Goal: Obtain resource: Download file/media

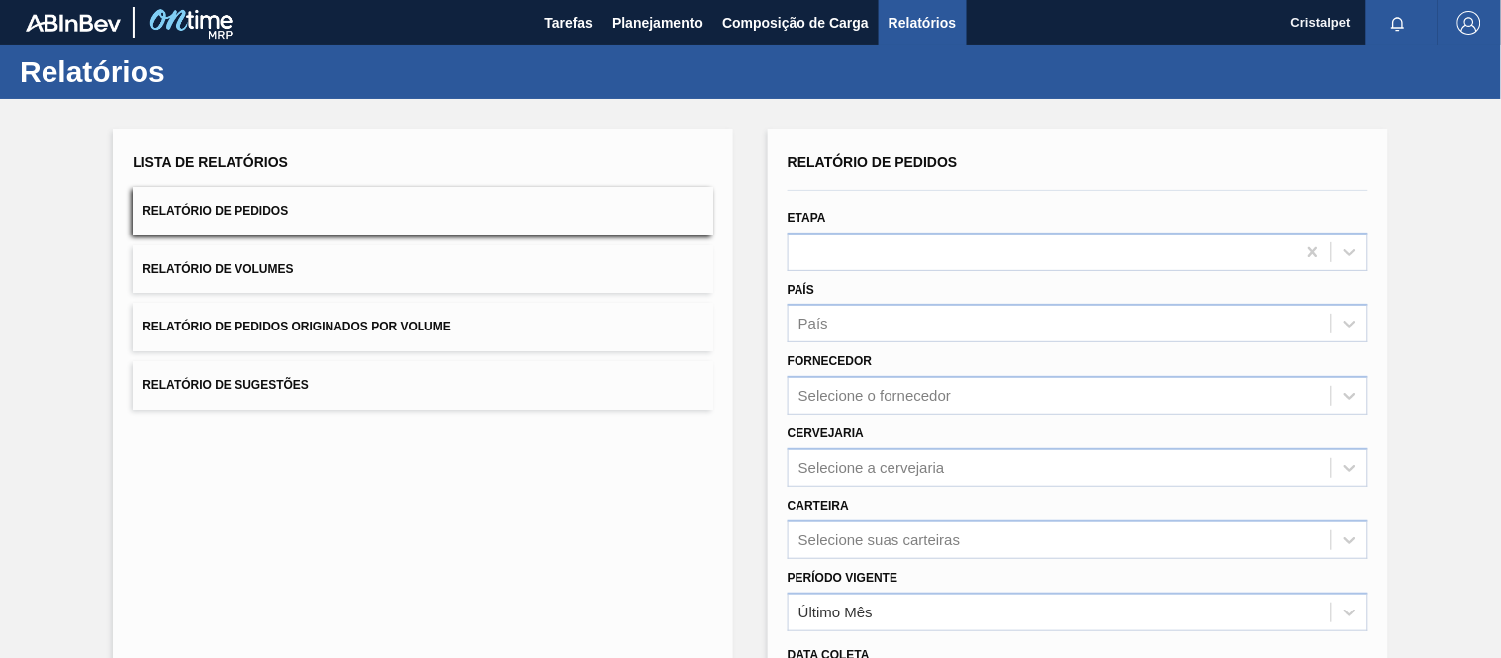
click at [865, 537] on div "Selecione suas carteiras" at bounding box center [879, 539] width 161 height 17
click at [858, 556] on div "Relatório de Pedidos Etapa País País Fornecedor Selecione o fornecedor Cervejar…" at bounding box center [1078, 472] width 581 height 648
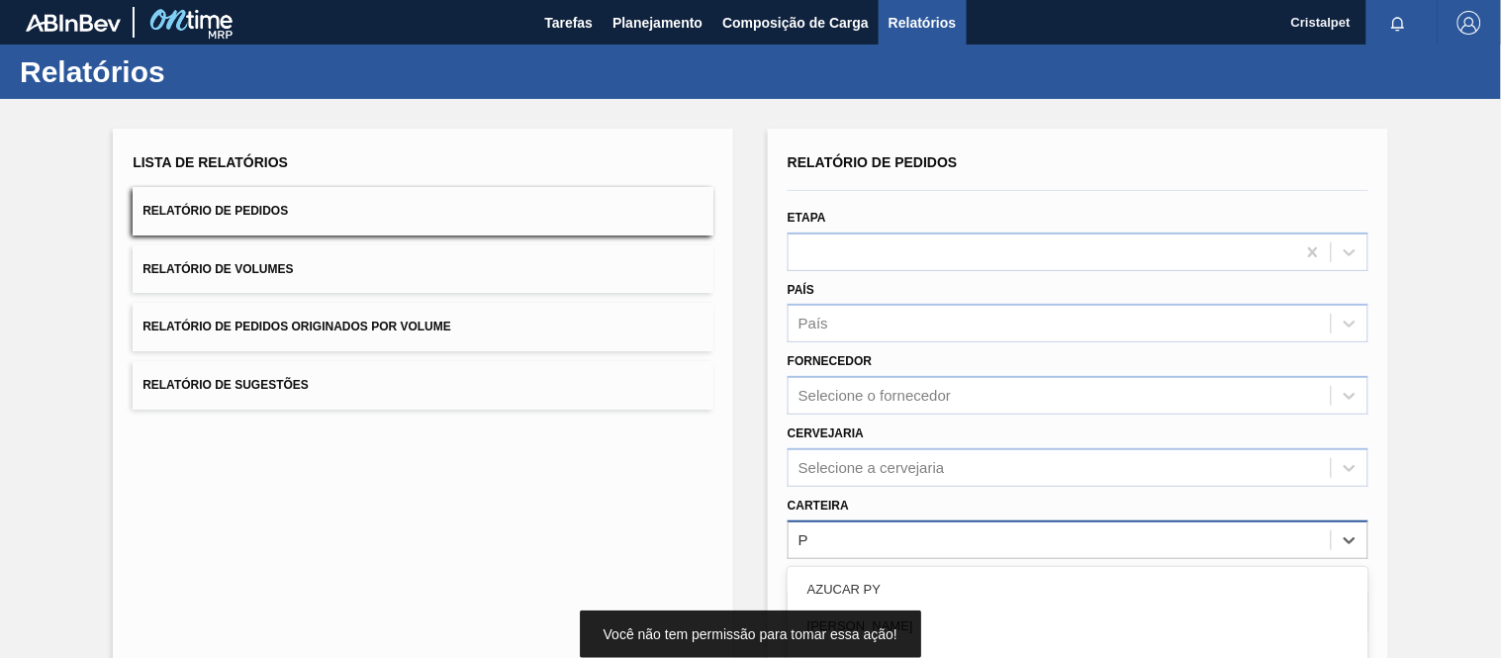
scroll to position [210, 0]
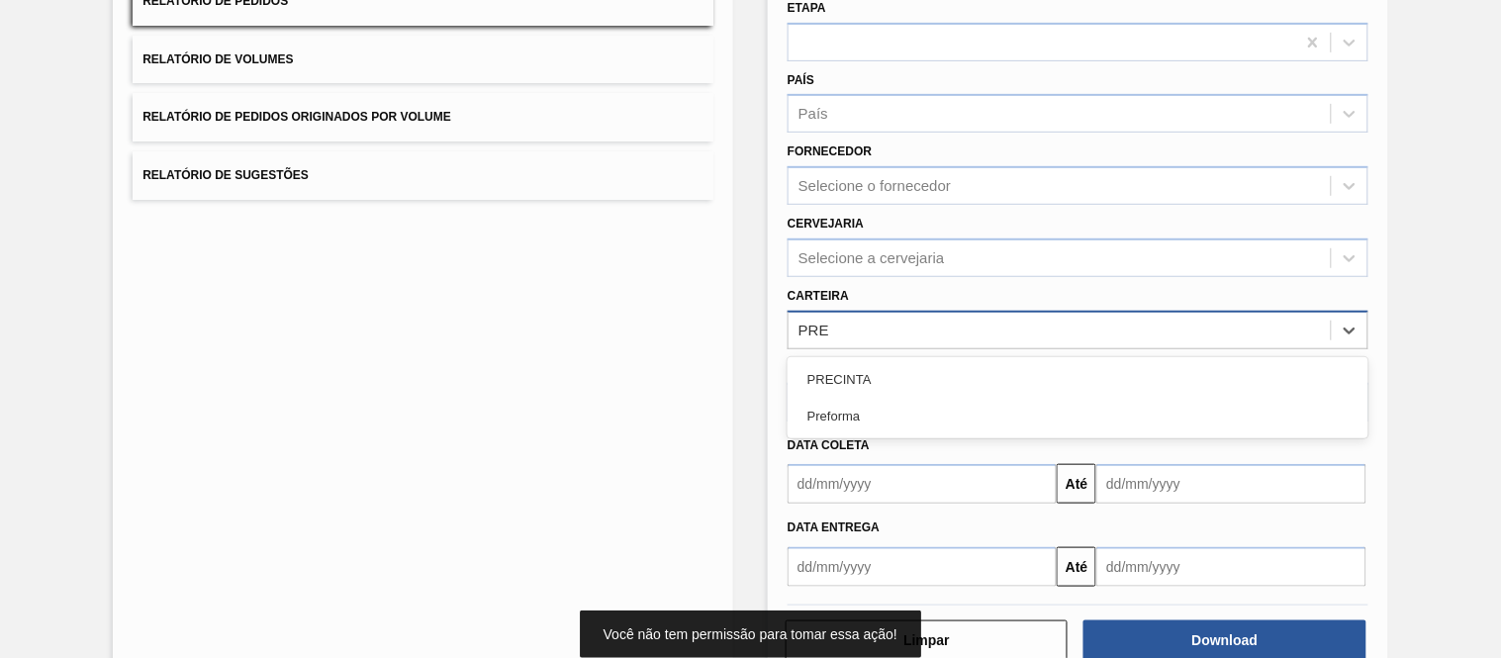
type input "PREF"
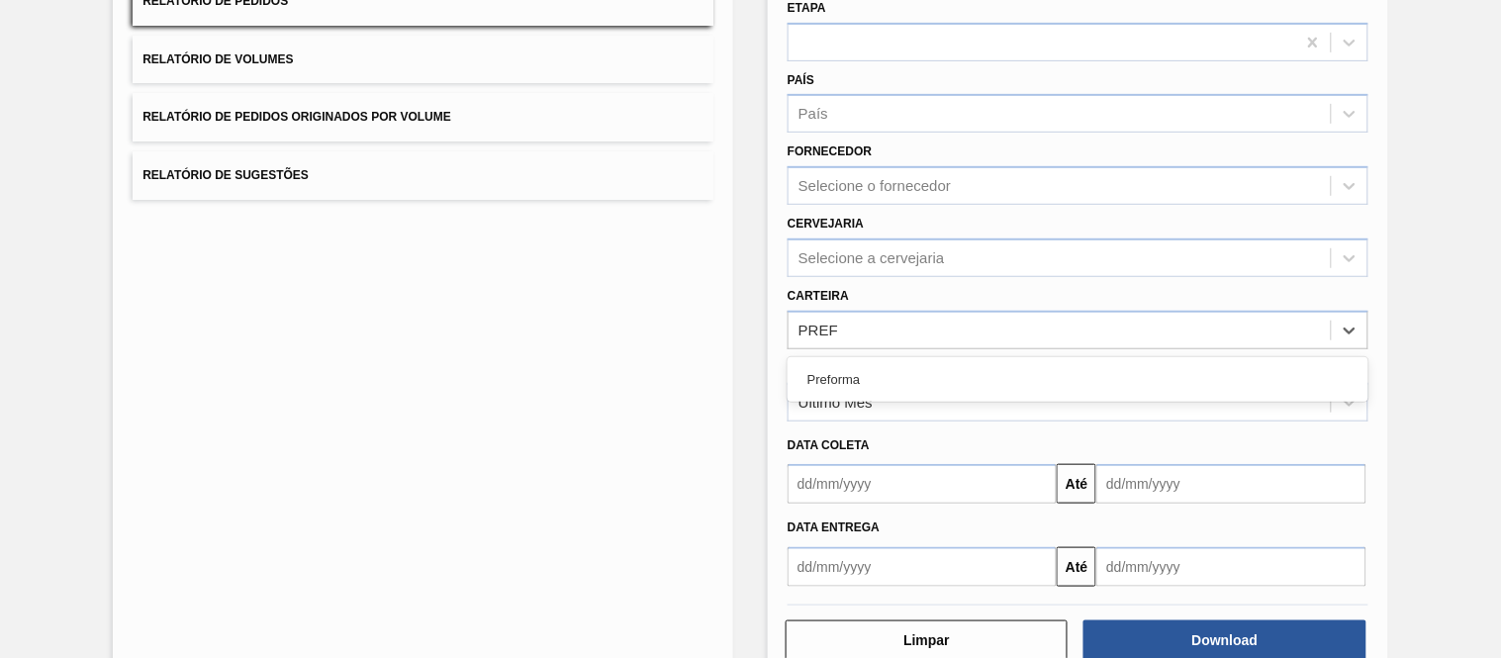
click at [861, 376] on div "Preforma" at bounding box center [1078, 379] width 581 height 37
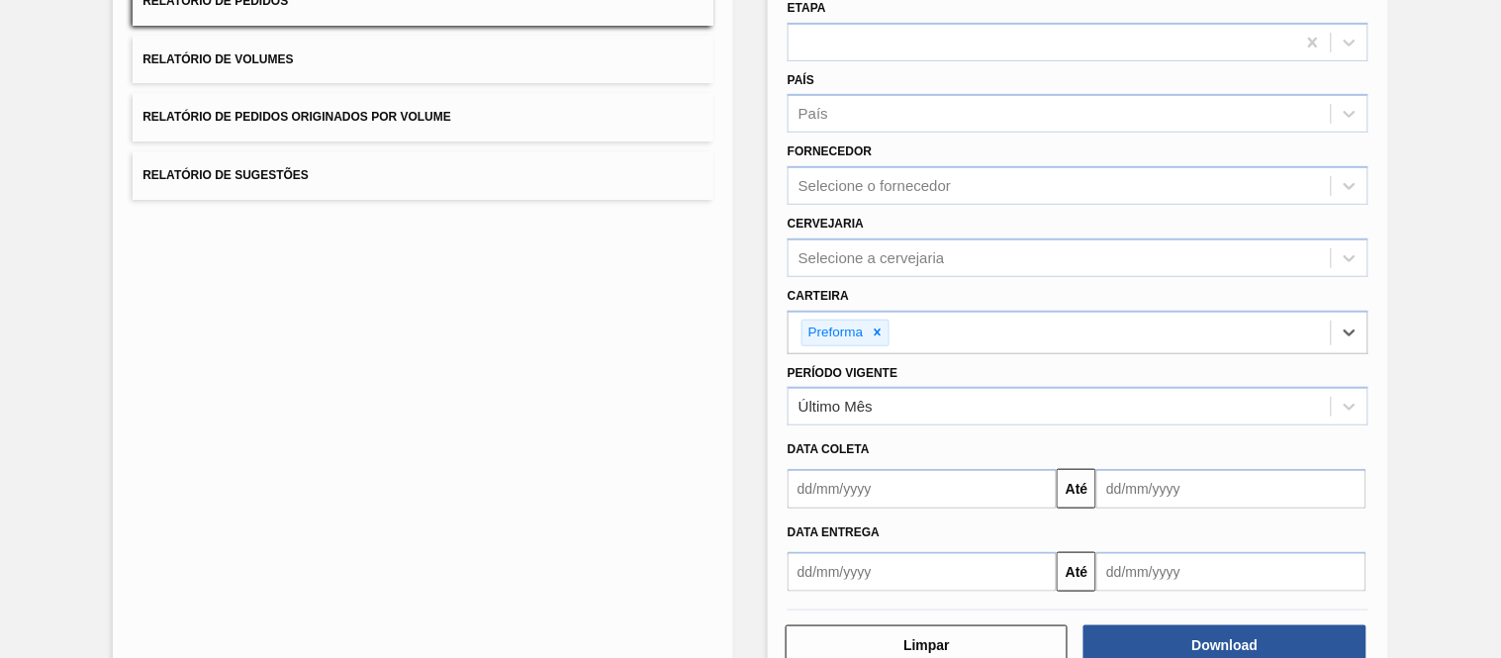
click at [844, 480] on input "text" at bounding box center [922, 489] width 269 height 40
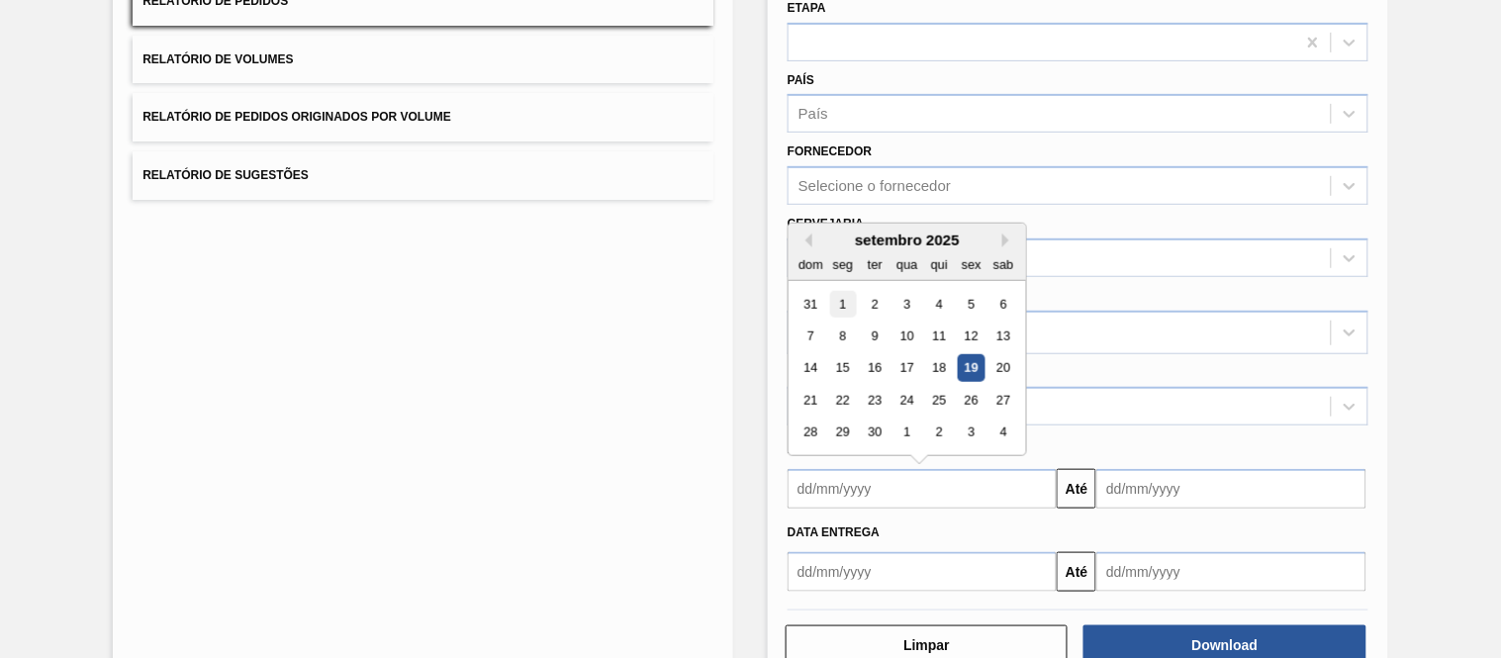
click at [848, 300] on div "1" at bounding box center [843, 304] width 27 height 27
type input "[DATE]"
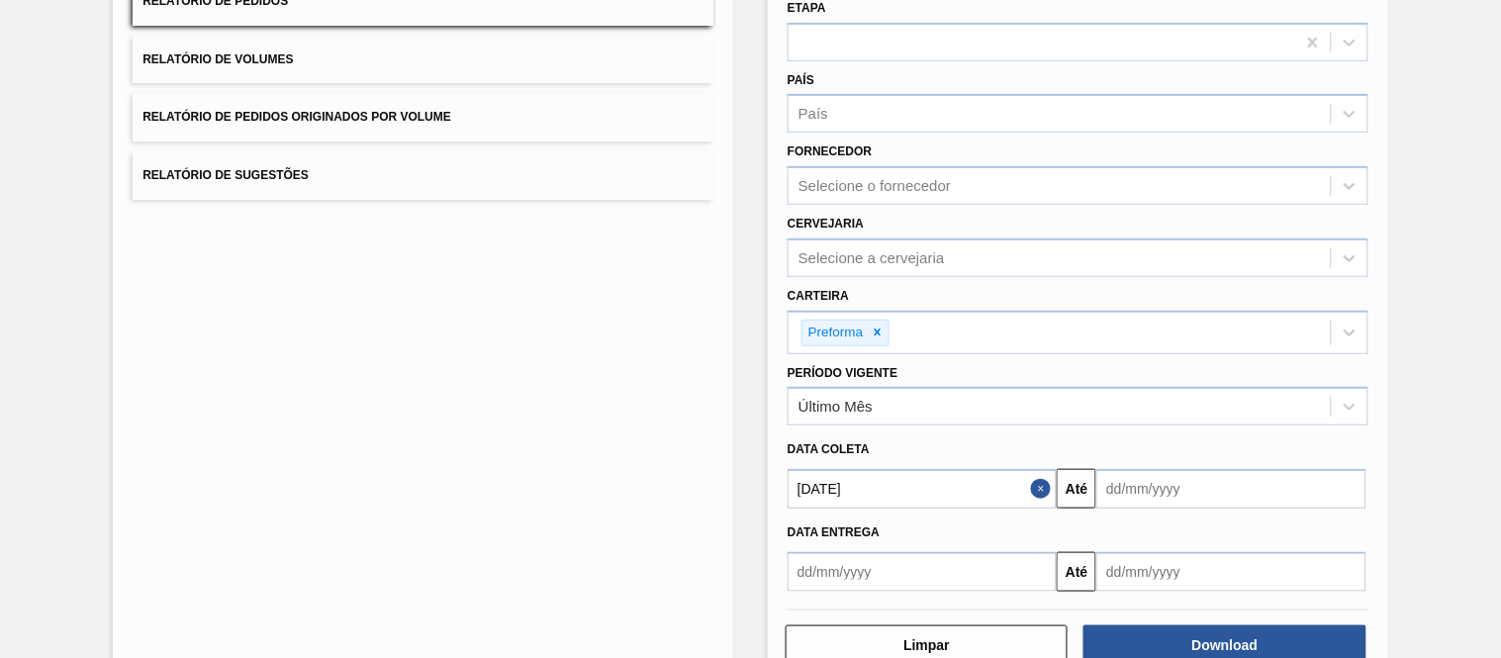
click at [1123, 492] on input "text" at bounding box center [1230, 489] width 269 height 40
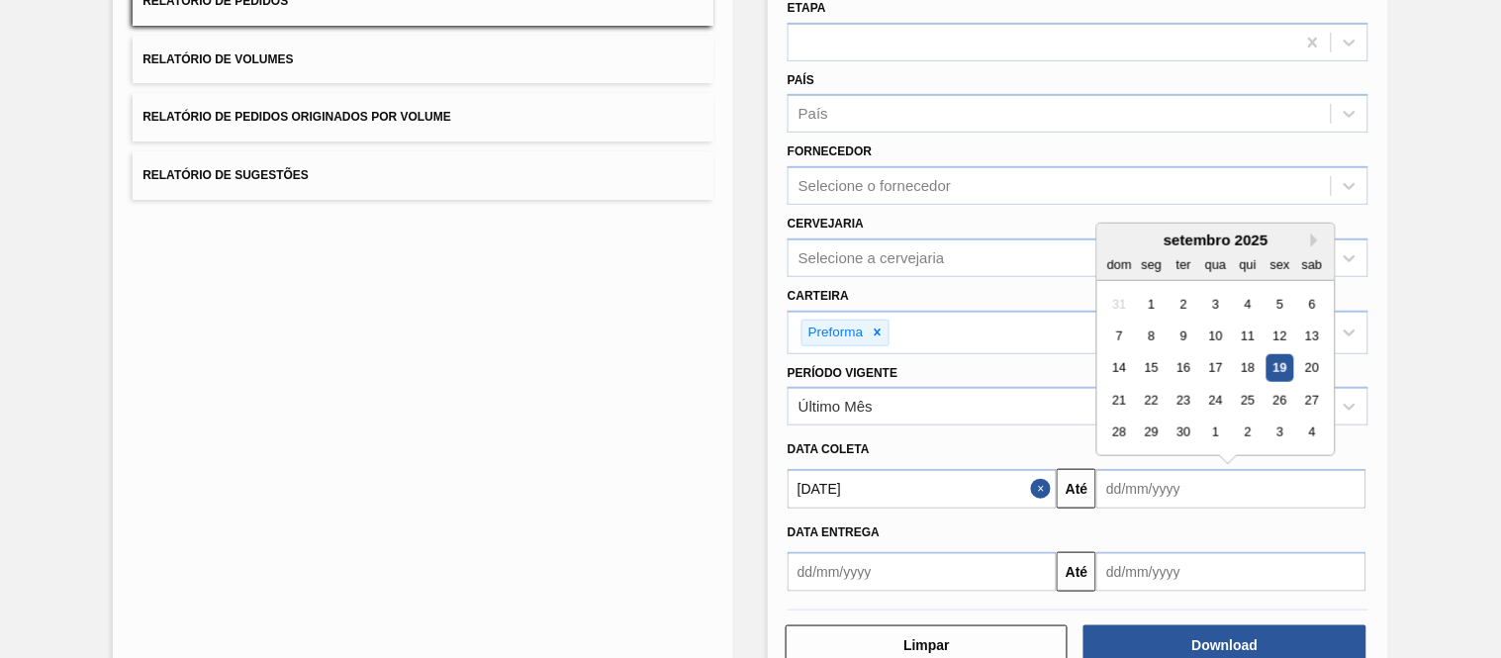
click at [1182, 427] on div "30" at bounding box center [1184, 433] width 27 height 27
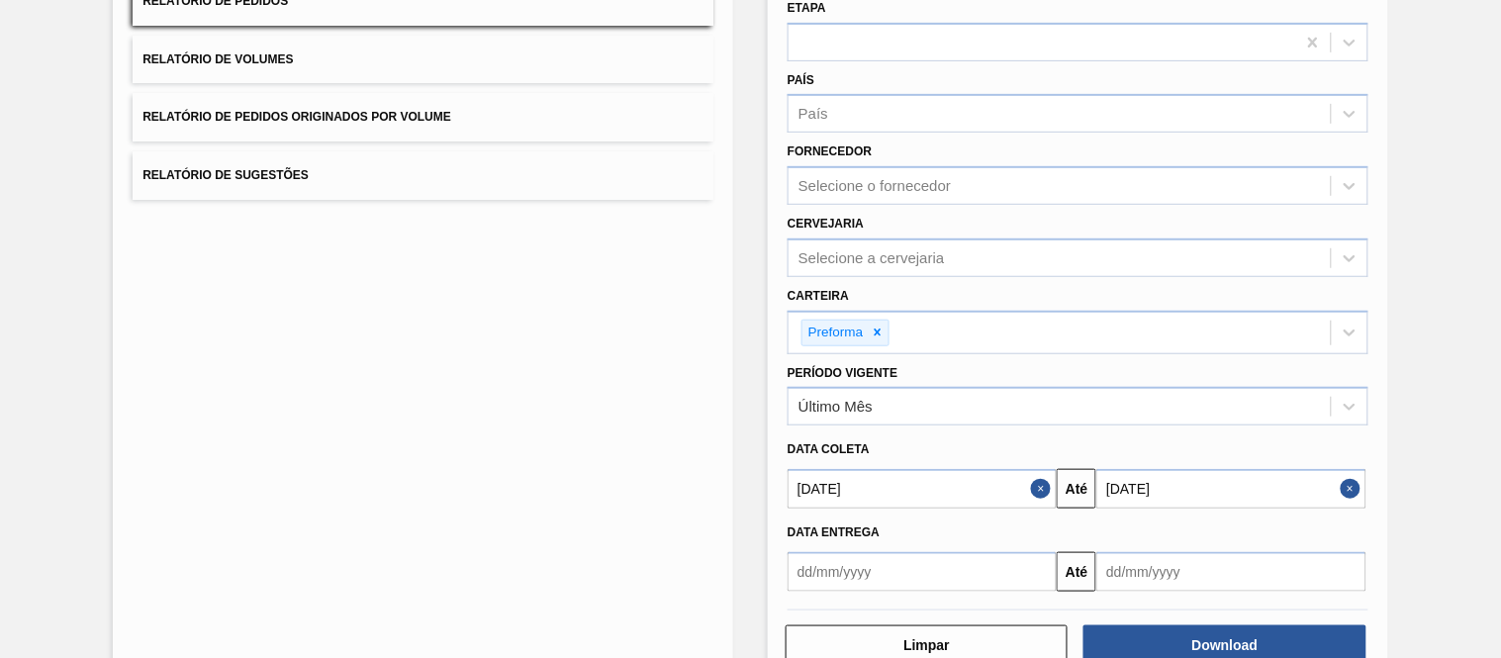
type input "[DATE]"
click at [1214, 638] on button "Download" at bounding box center [1225, 645] width 282 height 40
